Goal: Find specific page/section: Find specific page/section

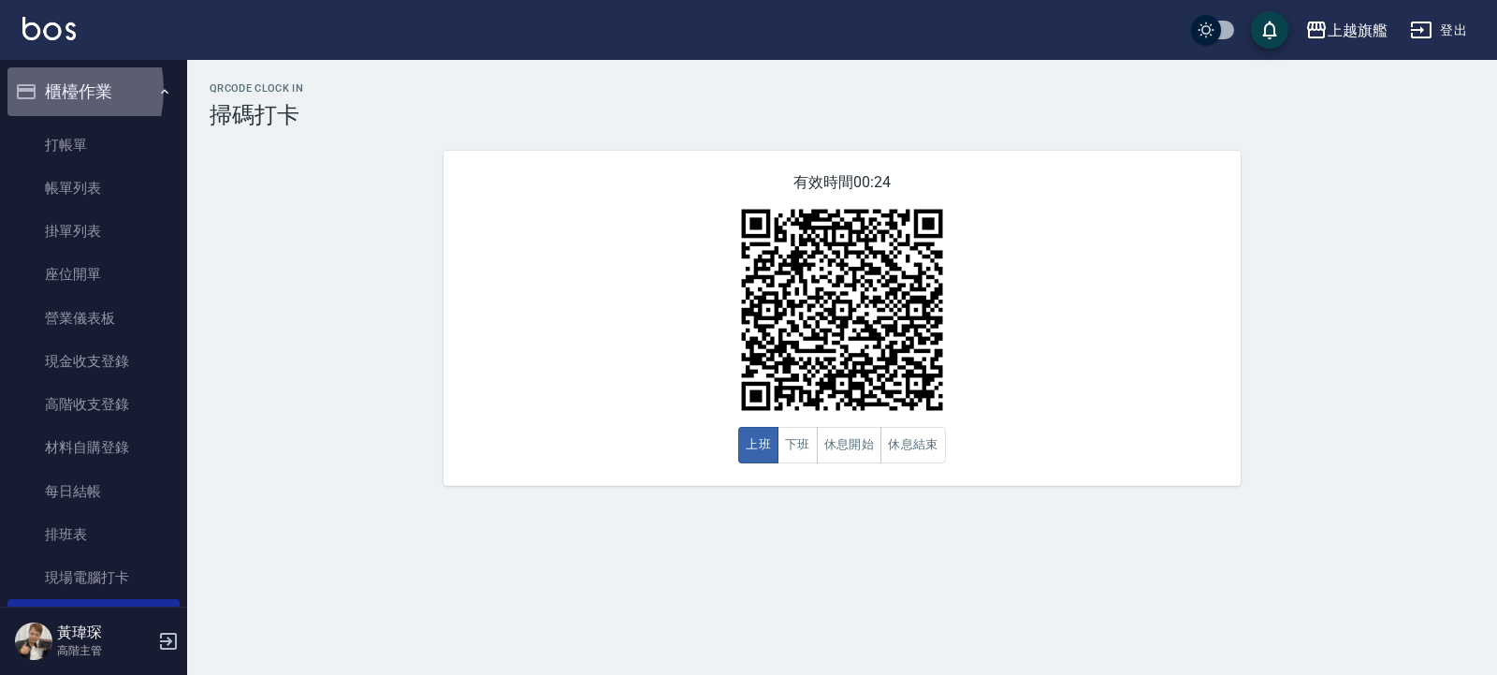
click at [31, 90] on icon "button" at bounding box center [26, 91] width 19 height 15
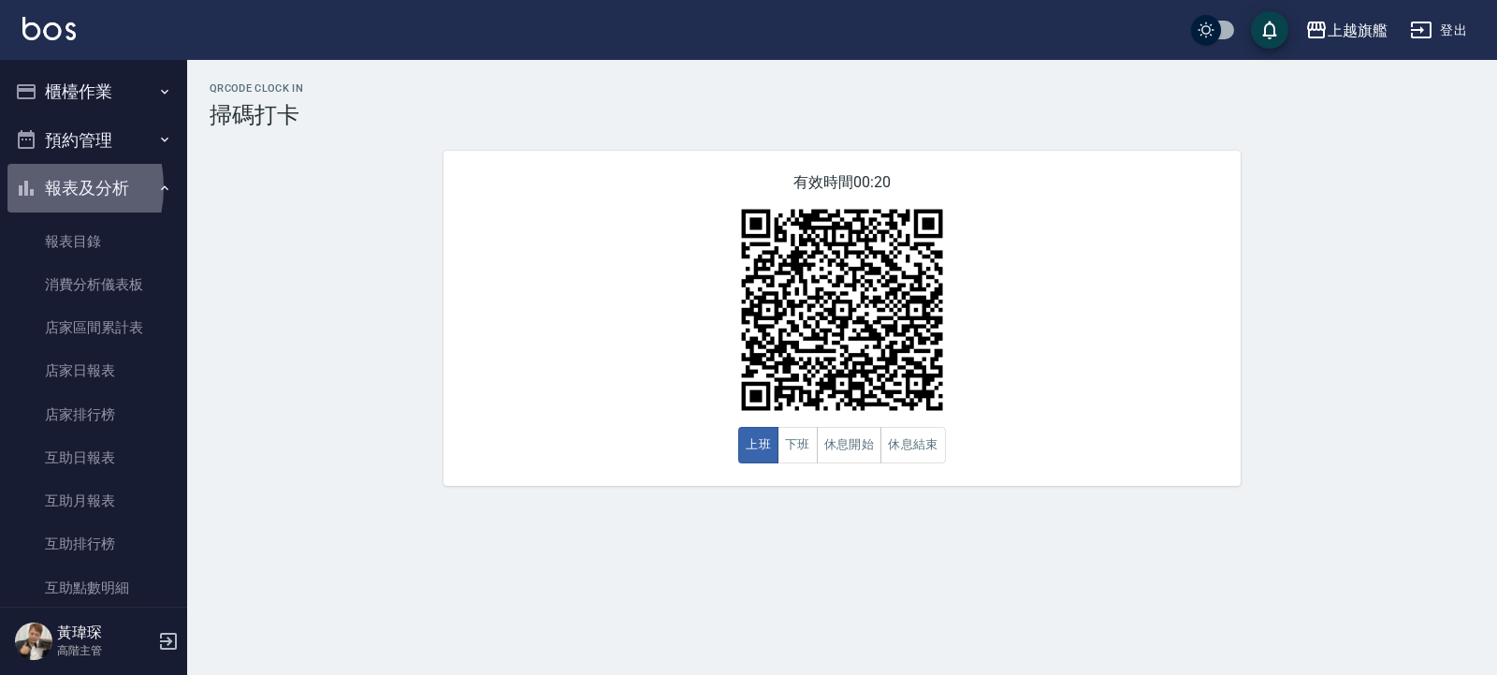
click at [31, 187] on icon "button" at bounding box center [26, 188] width 22 height 22
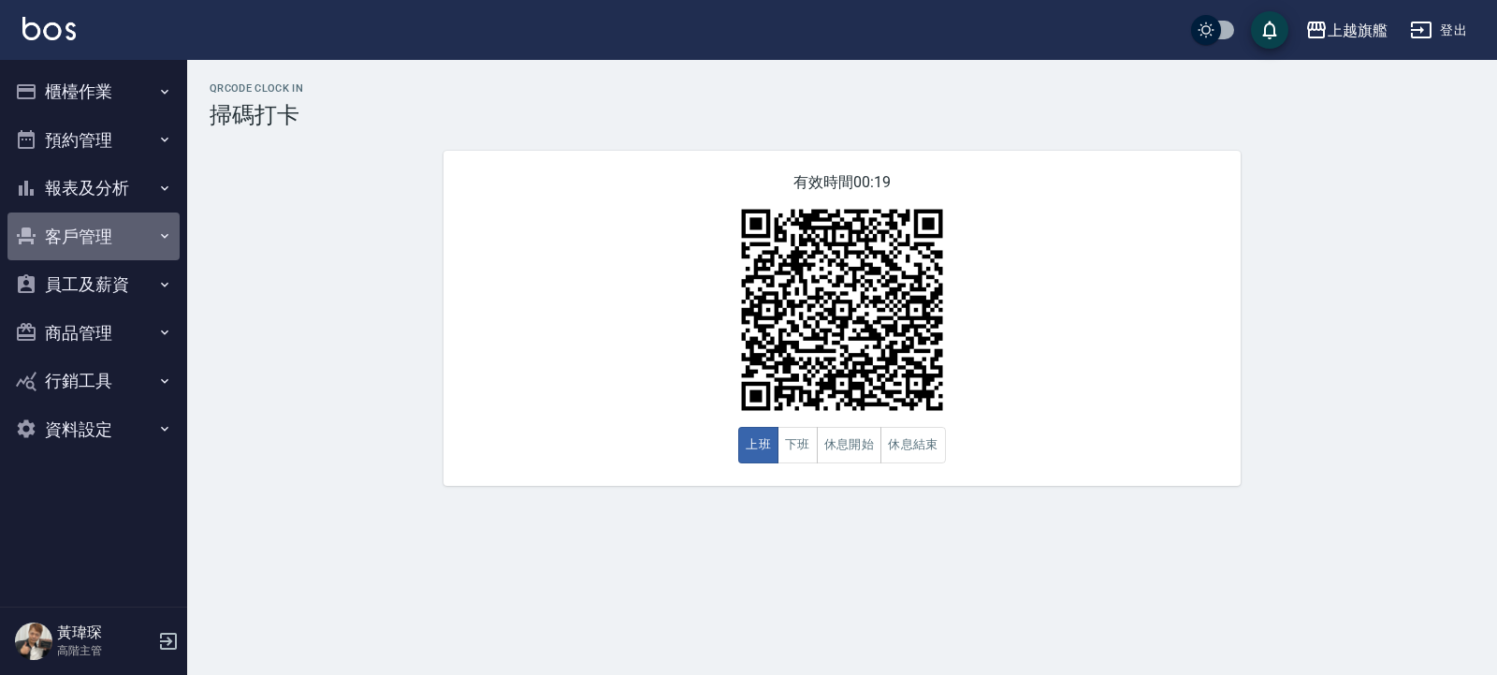
click at [92, 239] on button "客戶管理" at bounding box center [93, 236] width 172 height 49
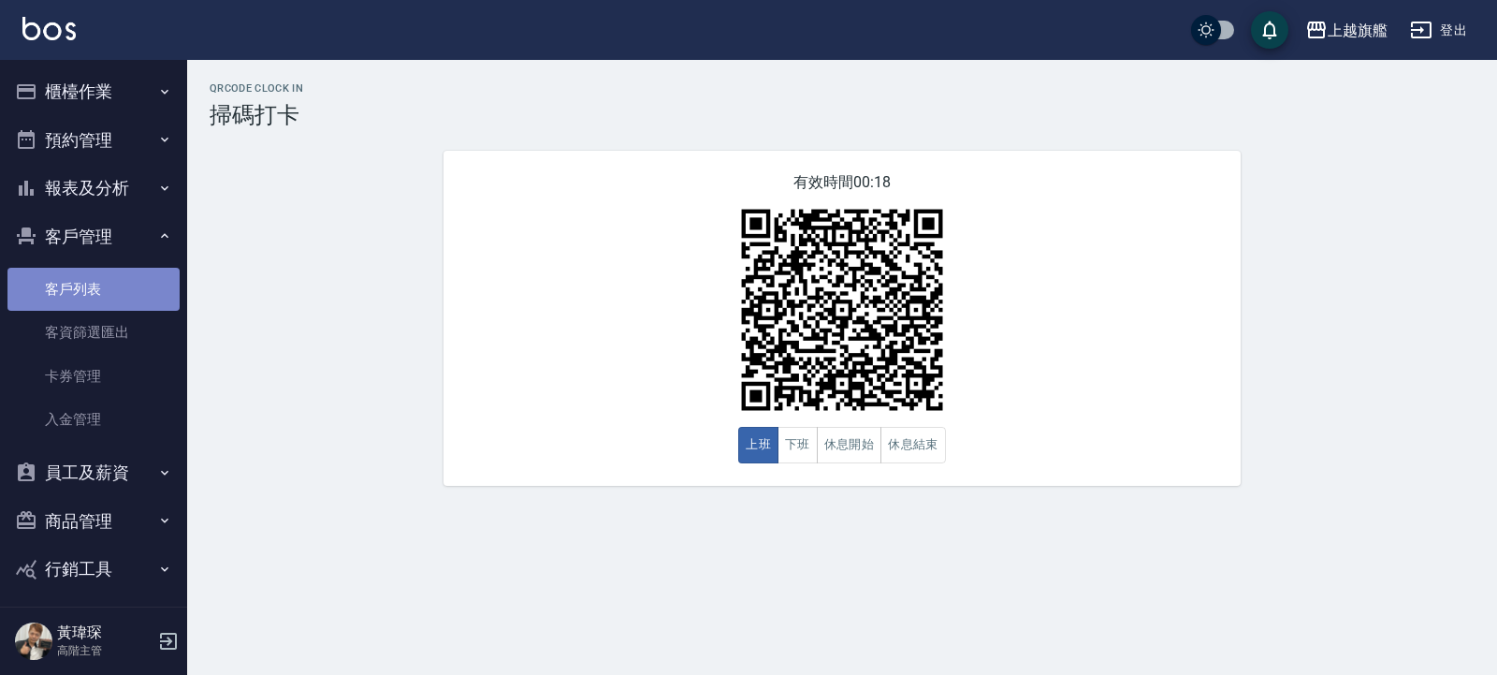
click at [95, 280] on link "客戶列表" at bounding box center [93, 289] width 172 height 43
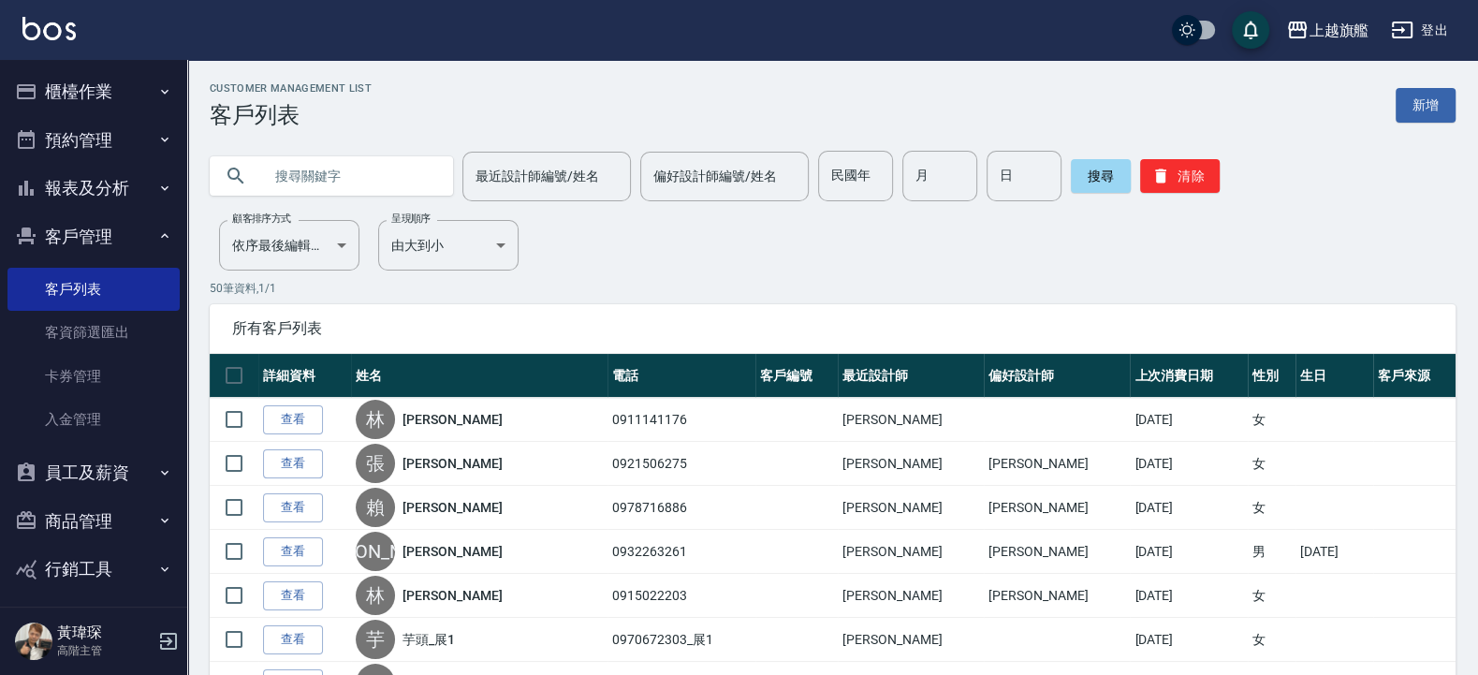
click at [378, 174] on input "text" at bounding box center [350, 176] width 176 height 51
type input "0920981550"
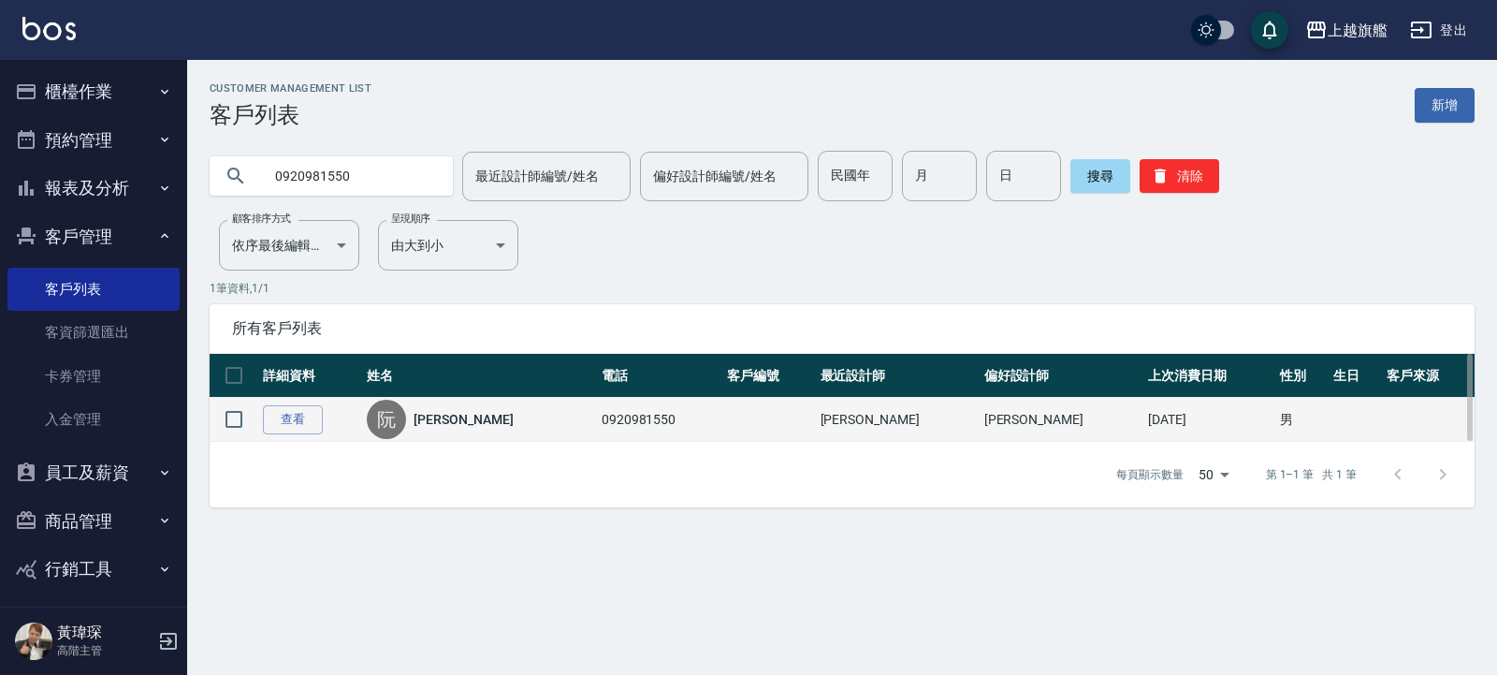
click at [452, 422] on link "[PERSON_NAME]" at bounding box center [463, 419] width 99 height 19
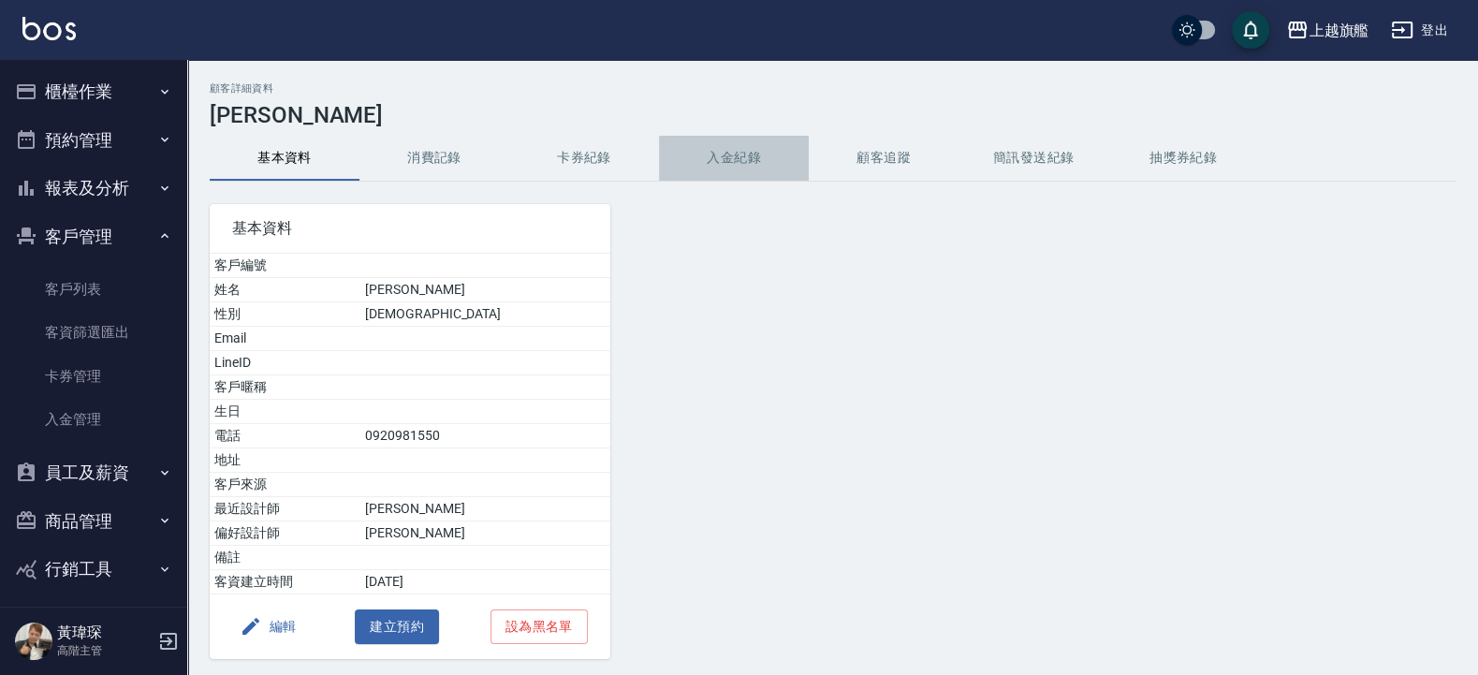
click at [742, 162] on button "入金紀錄" at bounding box center [734, 158] width 150 height 45
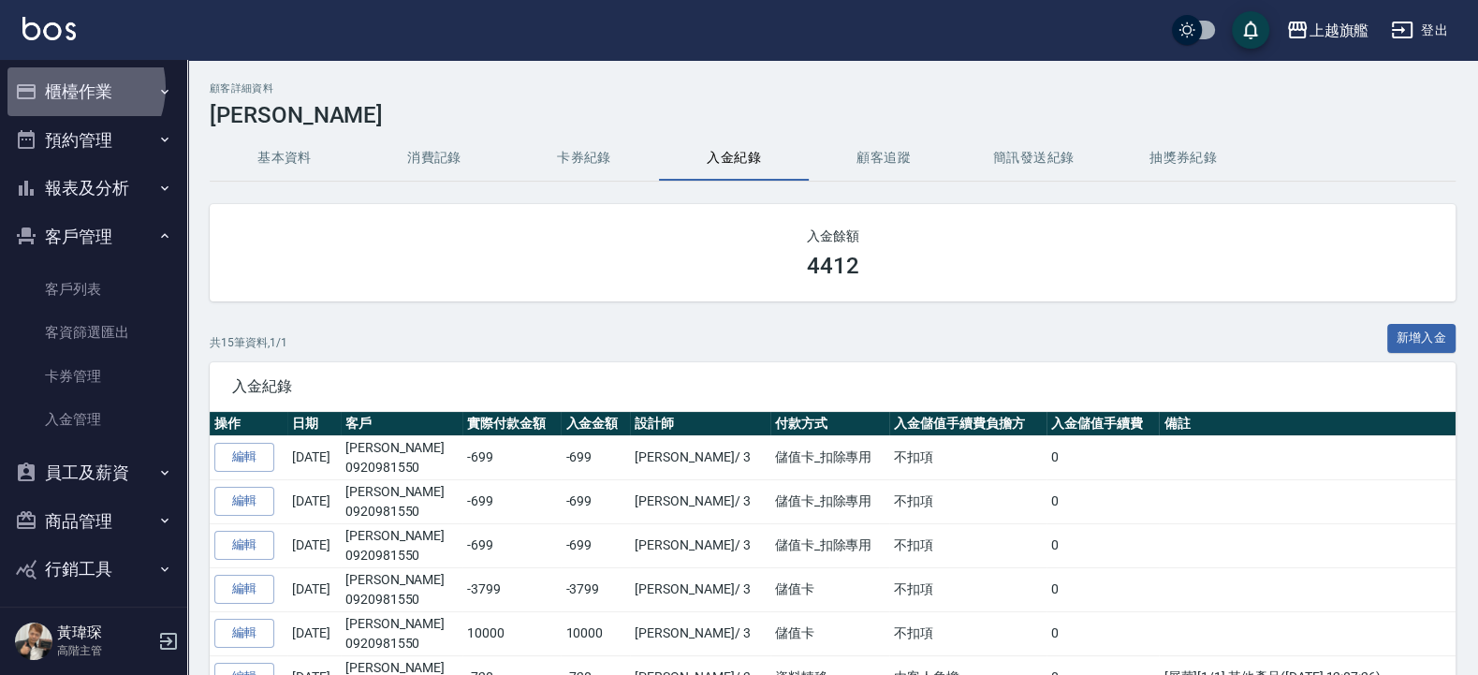
drag, startPoint x: 70, startPoint y: 87, endPoint x: 247, endPoint y: 7, distance: 193.9
click at [89, 87] on button "櫃檯作業" at bounding box center [93, 91] width 172 height 49
